Goal: Task Accomplishment & Management: Use online tool/utility

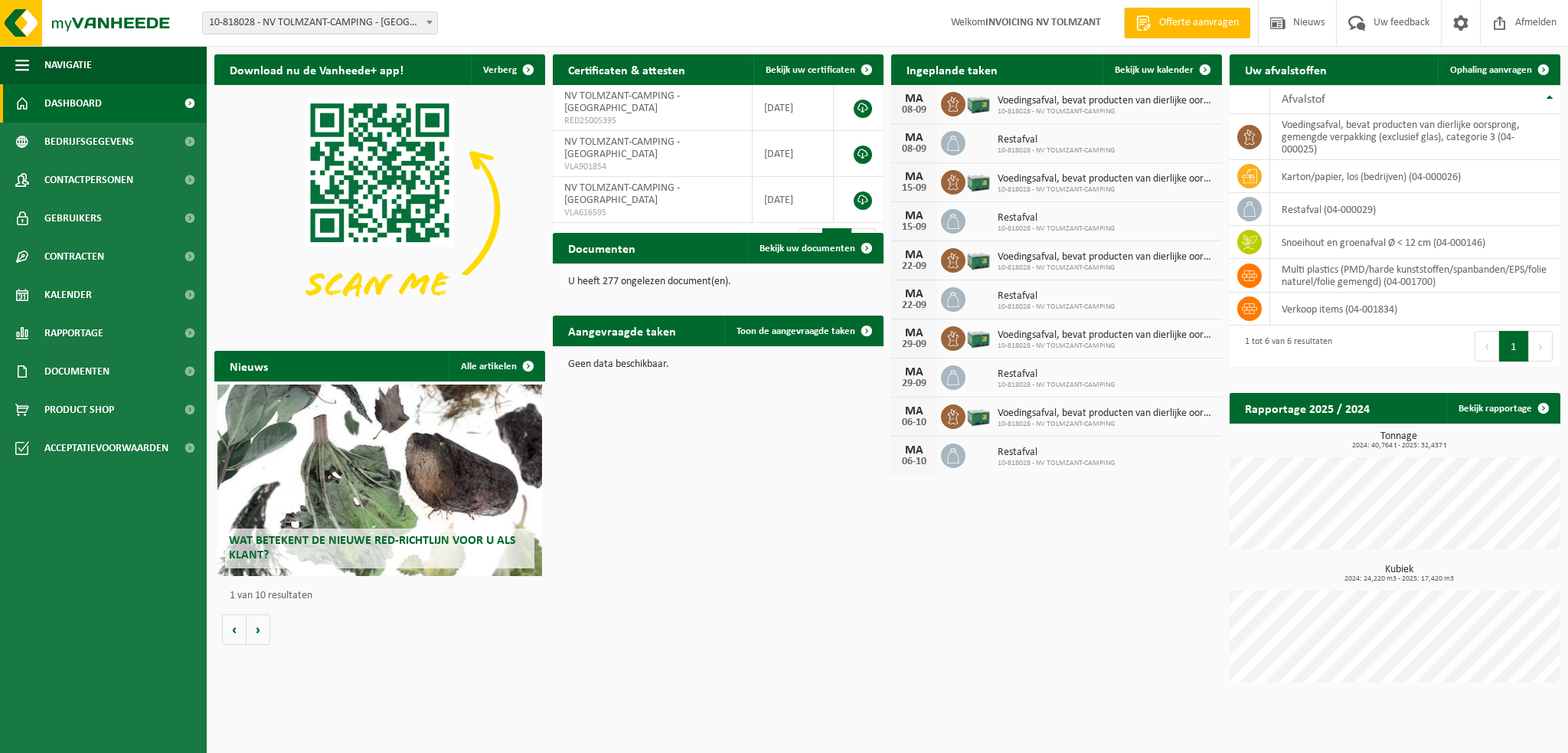
click at [98, 287] on link "Kalender" at bounding box center [103, 295] width 207 height 39
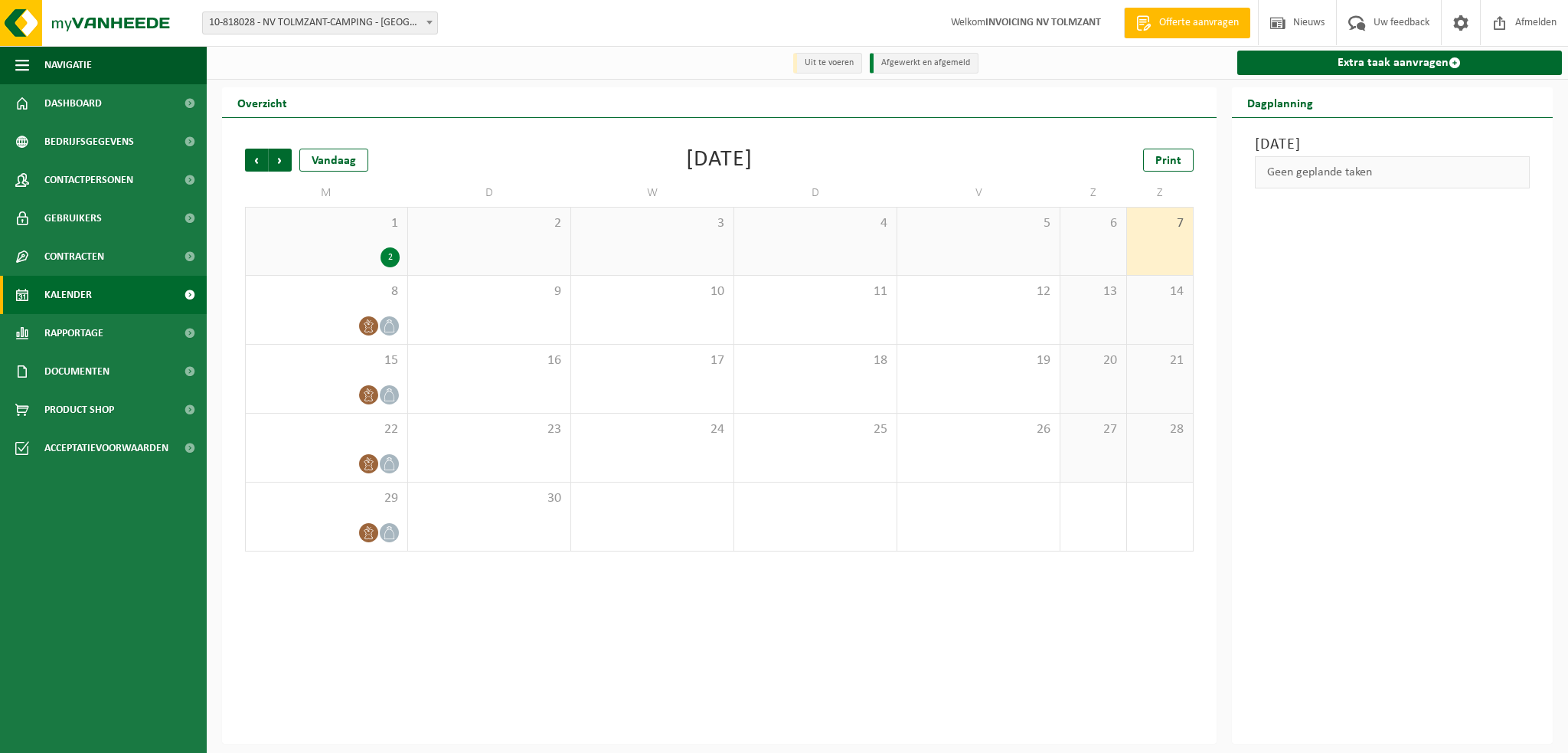
click at [1358, 66] on link "Extra taak aanvragen" at bounding box center [1400, 63] width 325 height 25
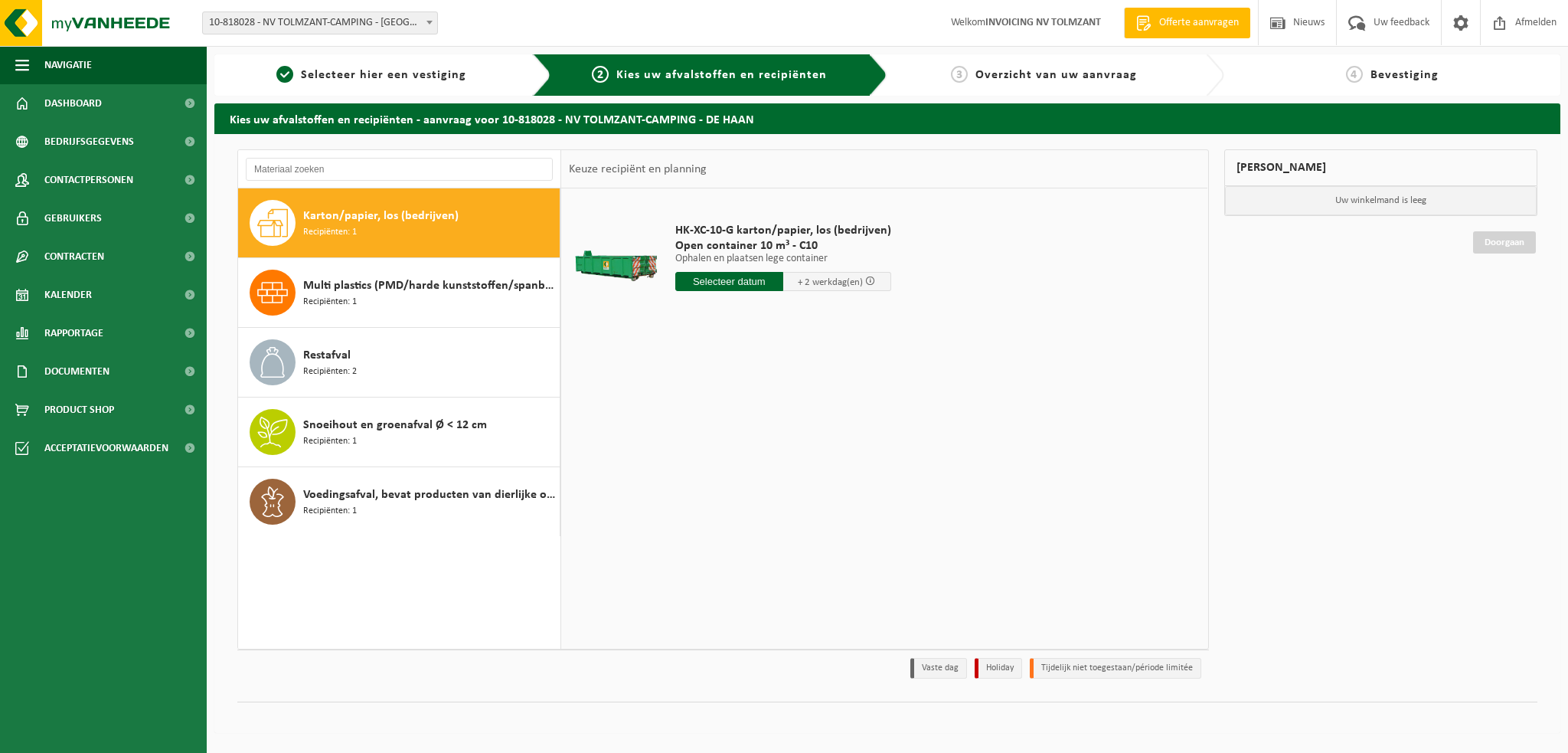
click at [358, 222] on span "Karton/papier, los (bedrijven)" at bounding box center [381, 216] width 155 height 18
click at [717, 280] on input "text" at bounding box center [729, 281] width 108 height 19
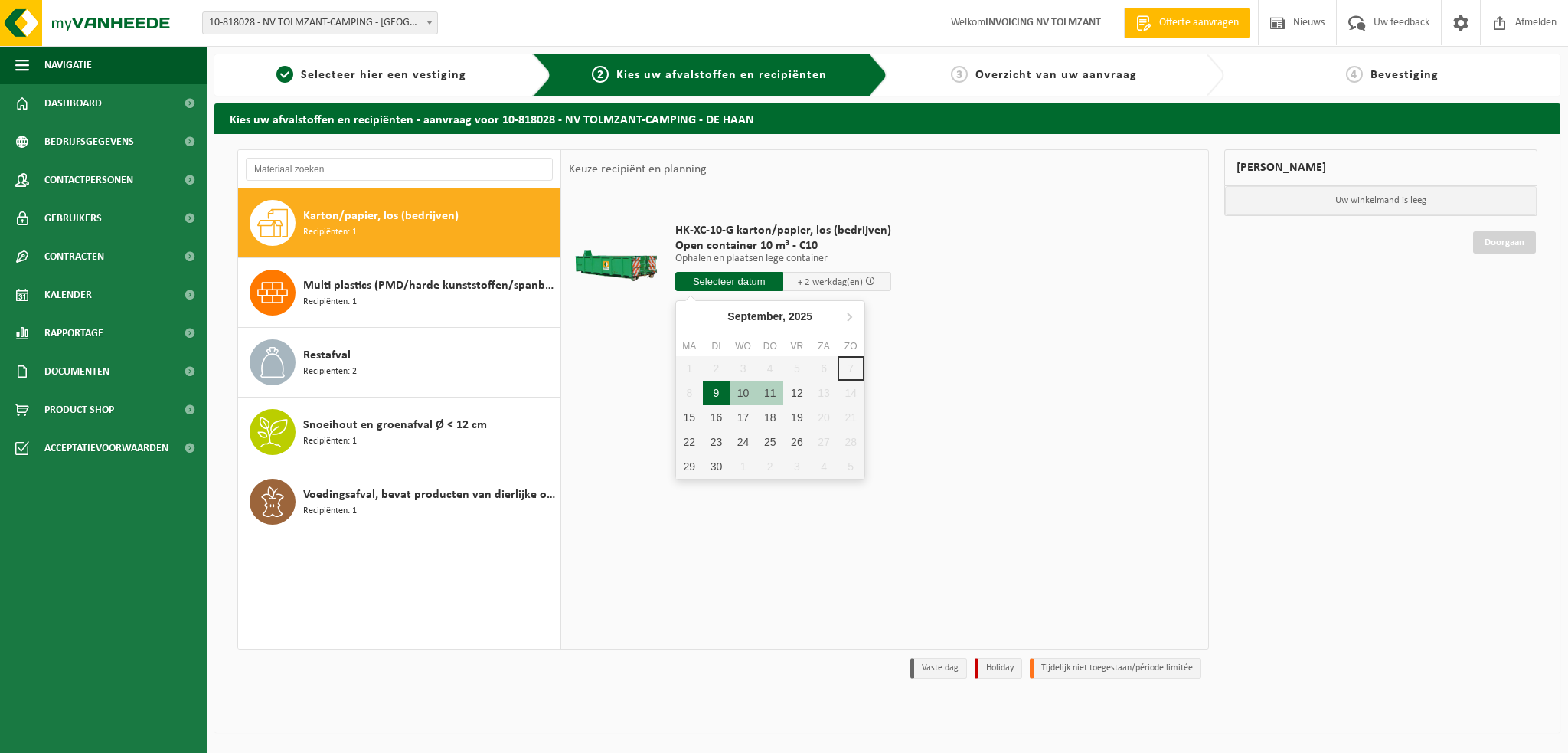
click at [720, 397] on div "9" at bounding box center [716, 393] width 27 height 25
type input "Van 2025-09-09"
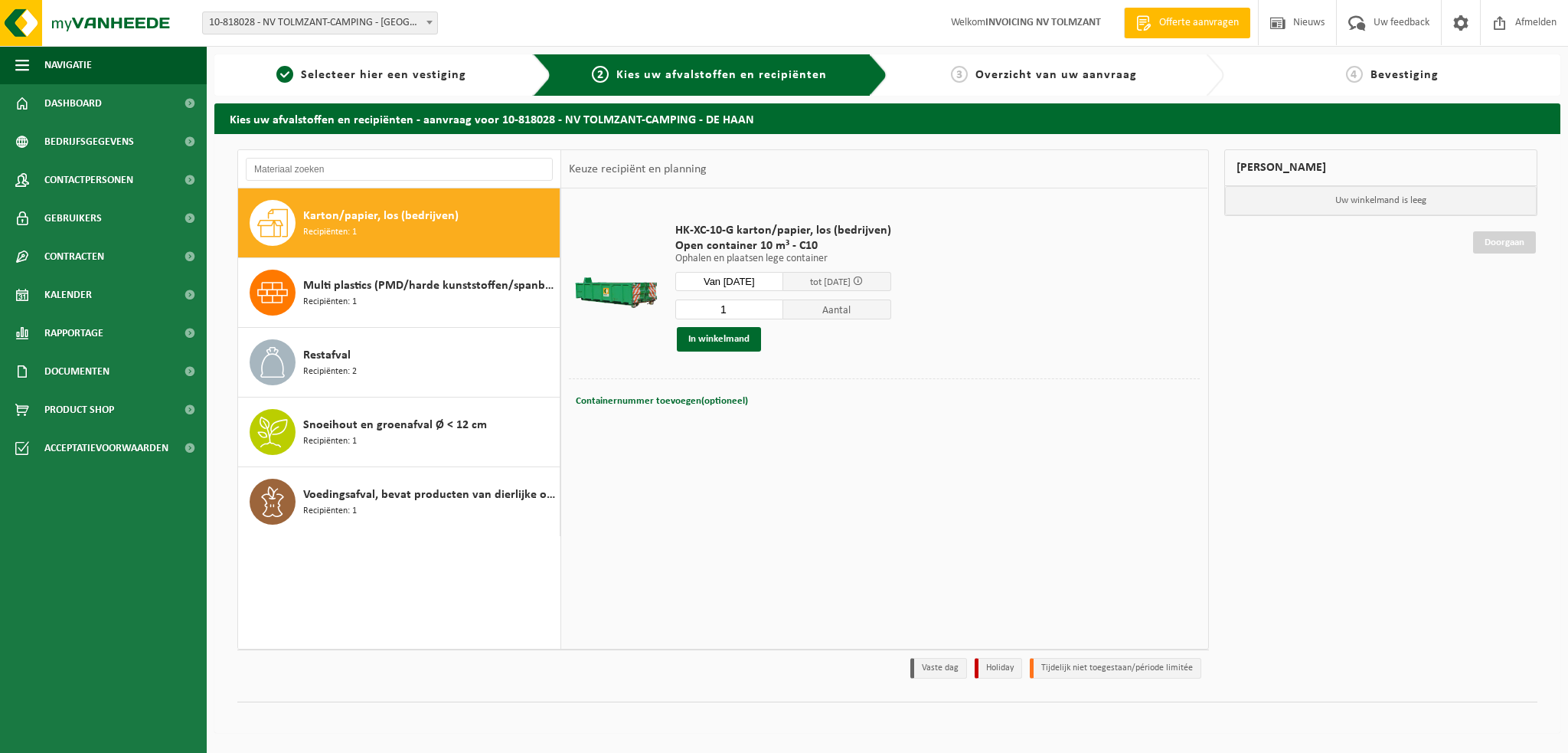
click at [722, 338] on button "In winkelmand" at bounding box center [719, 339] width 85 height 25
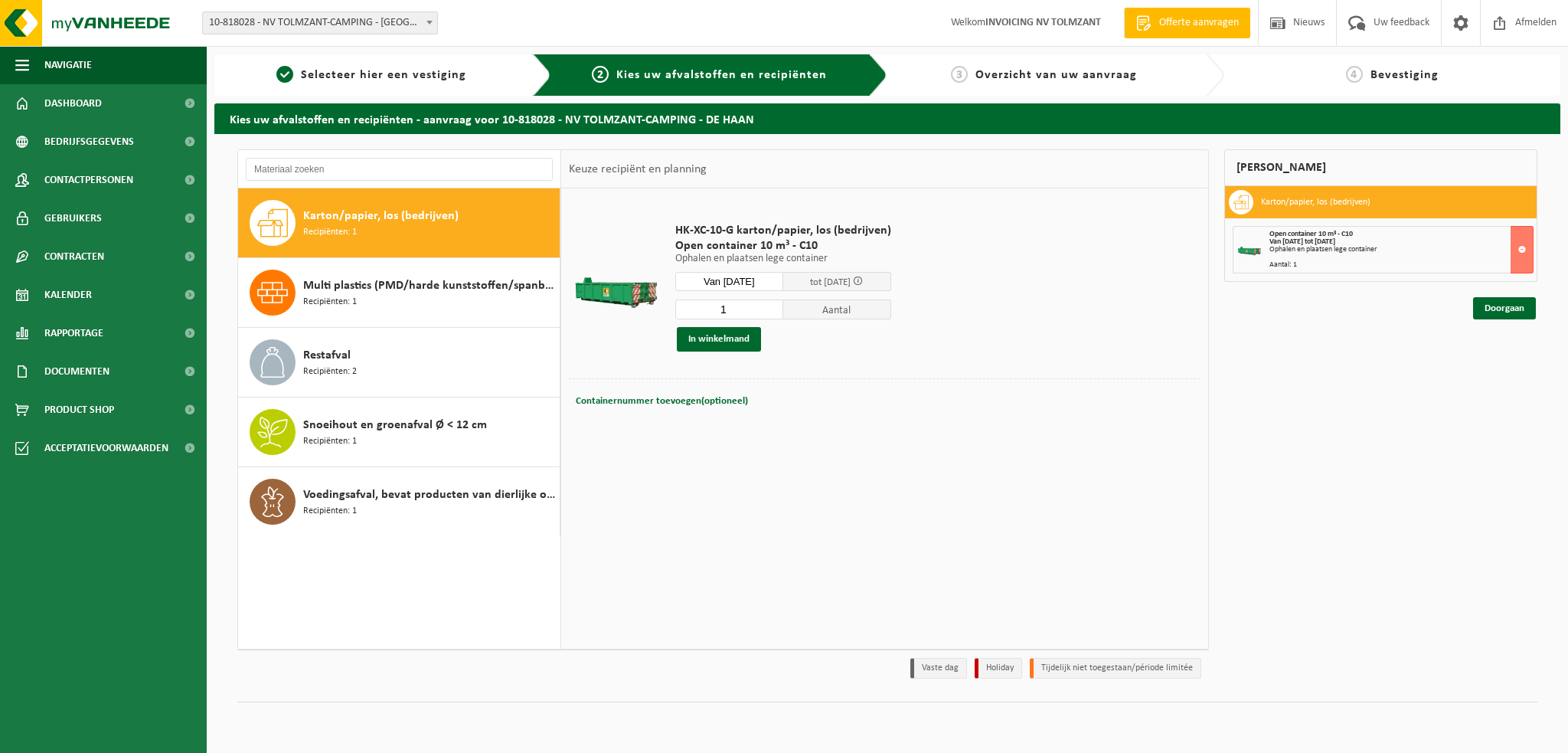
click at [334, 427] on span "Snoeihout en groenafval Ø < 12 cm" at bounding box center [395, 425] width 184 height 18
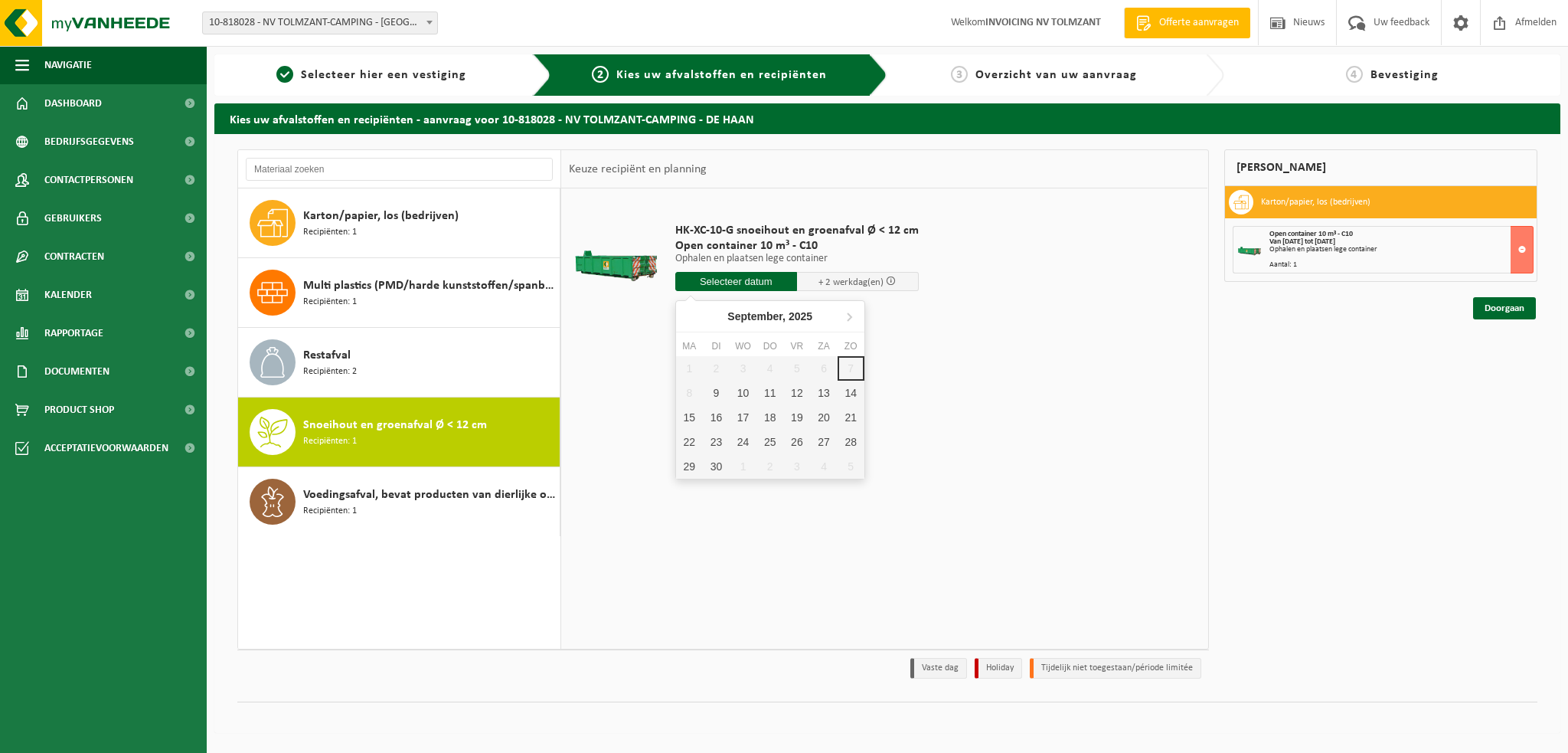
click at [749, 273] on input "text" at bounding box center [736, 281] width 121 height 19
click at [722, 394] on div "9" at bounding box center [716, 393] width 27 height 25
type input "Van 2025-09-09"
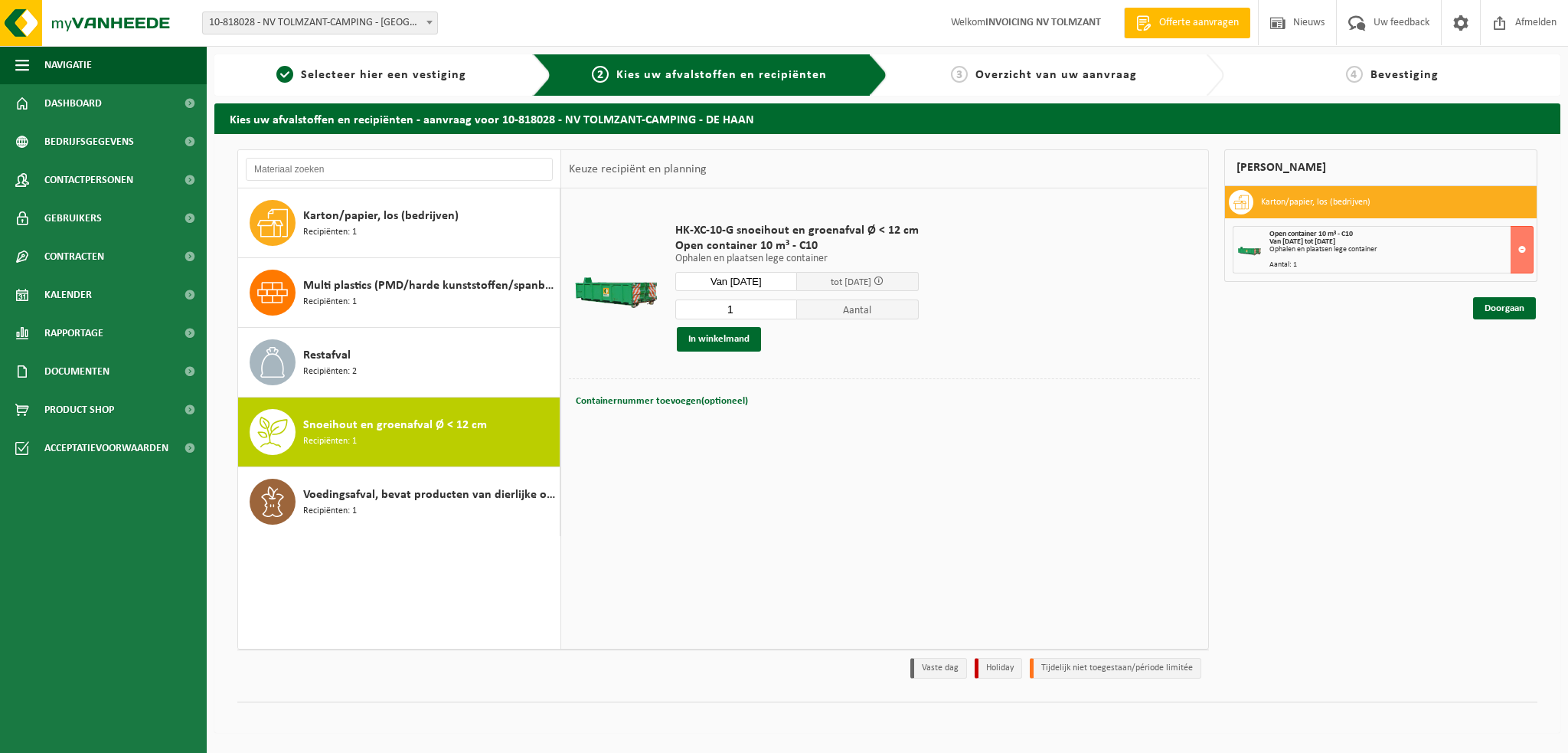
click at [729, 337] on button "In winkelmand" at bounding box center [719, 339] width 85 height 25
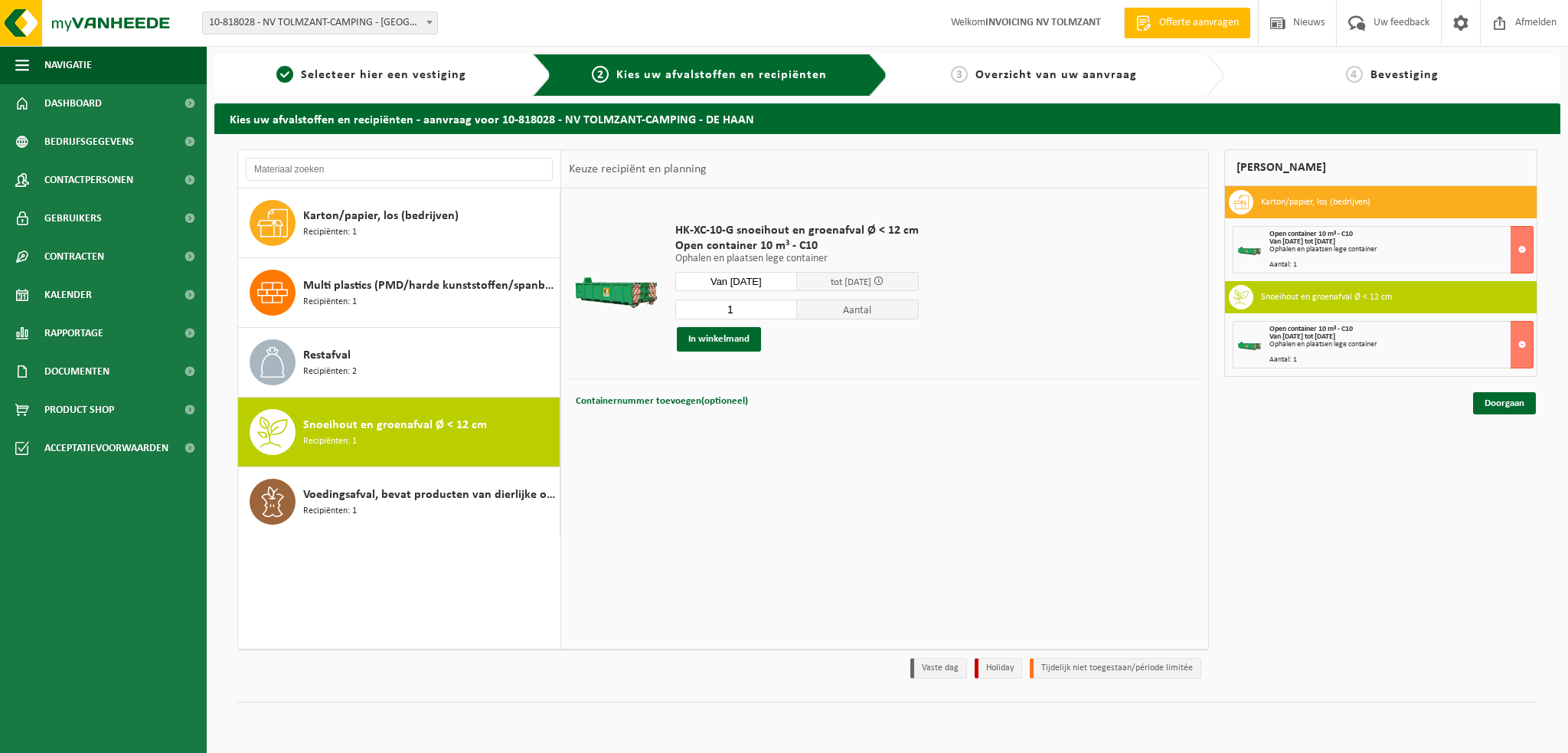
click at [1512, 398] on link "Doorgaan" at bounding box center [1505, 404] width 62 height 22
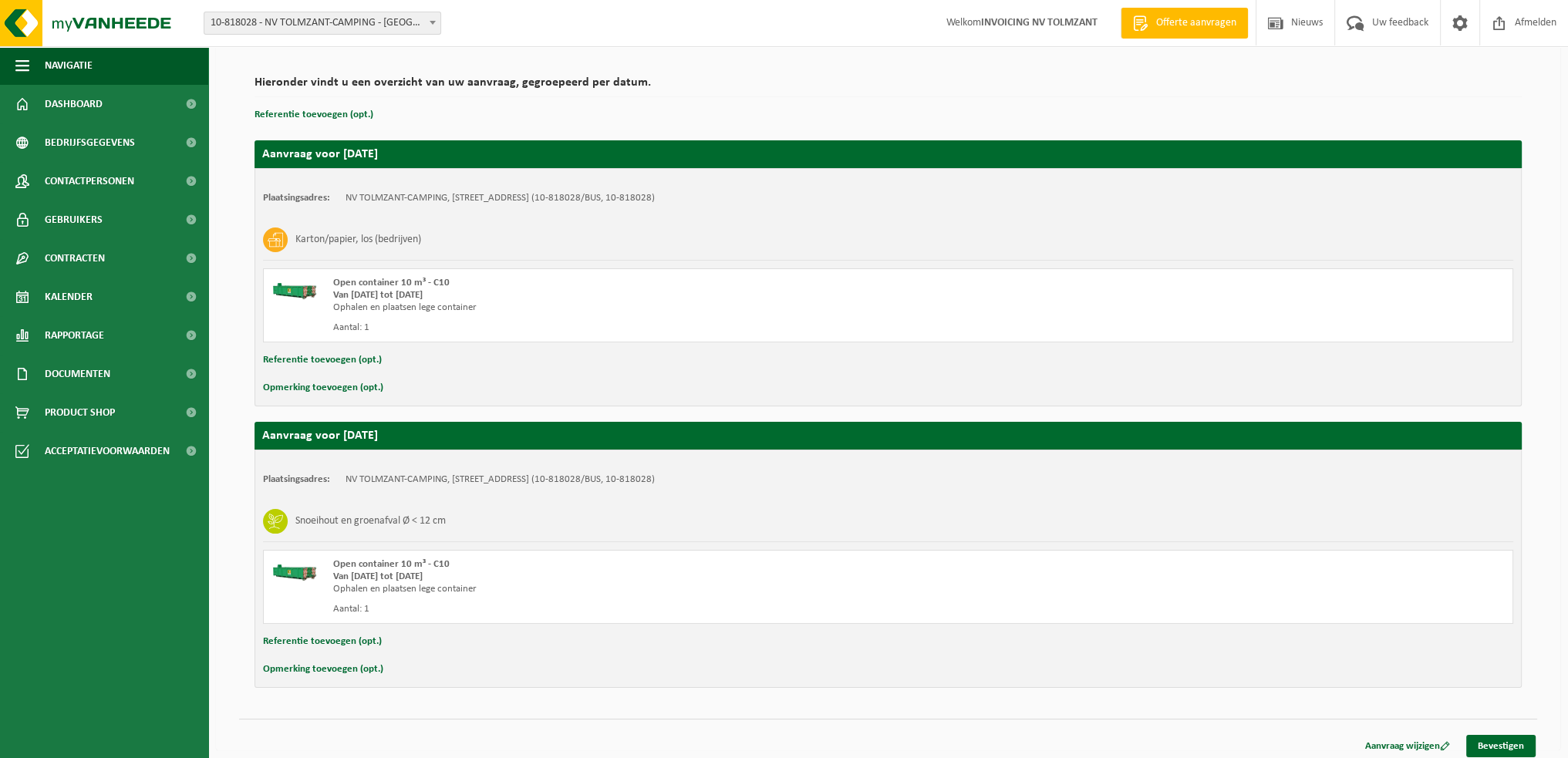
scroll to position [103, 0]
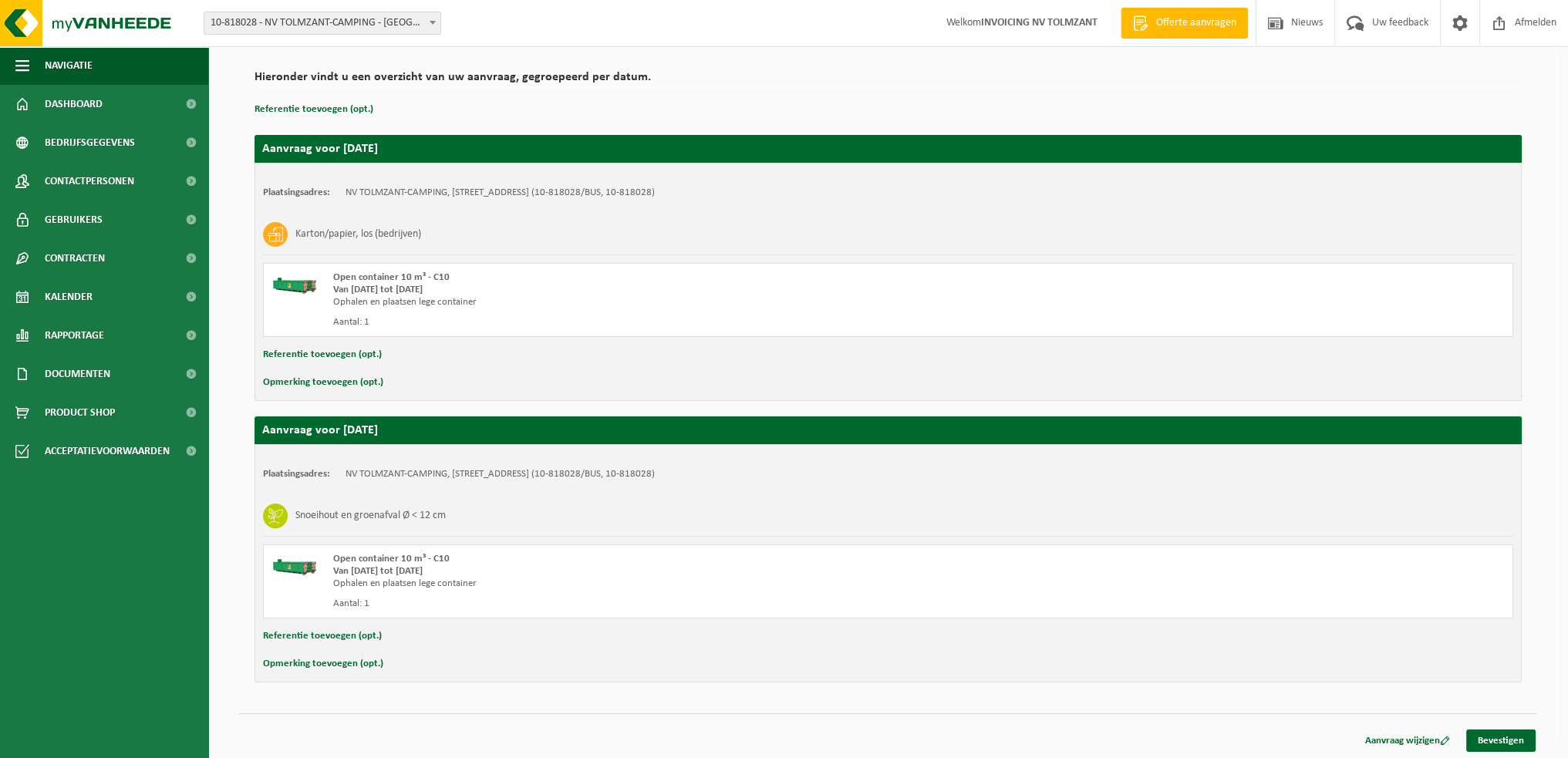
click at [1512, 741] on link "Bevestigen" at bounding box center [1500, 740] width 69 height 22
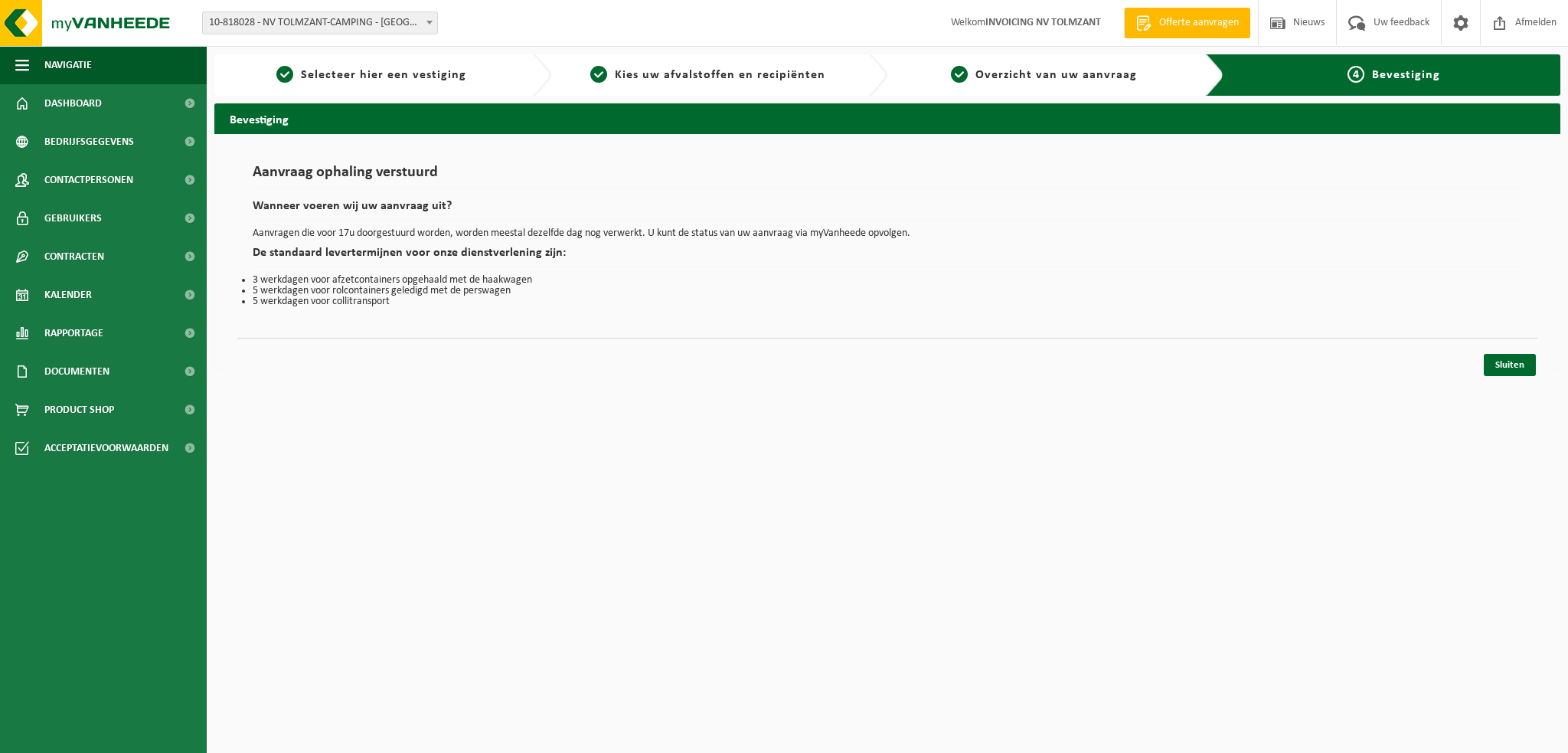
click at [1512, 365] on link "Sluiten" at bounding box center [1509, 365] width 52 height 22
